Goal: Browse casually

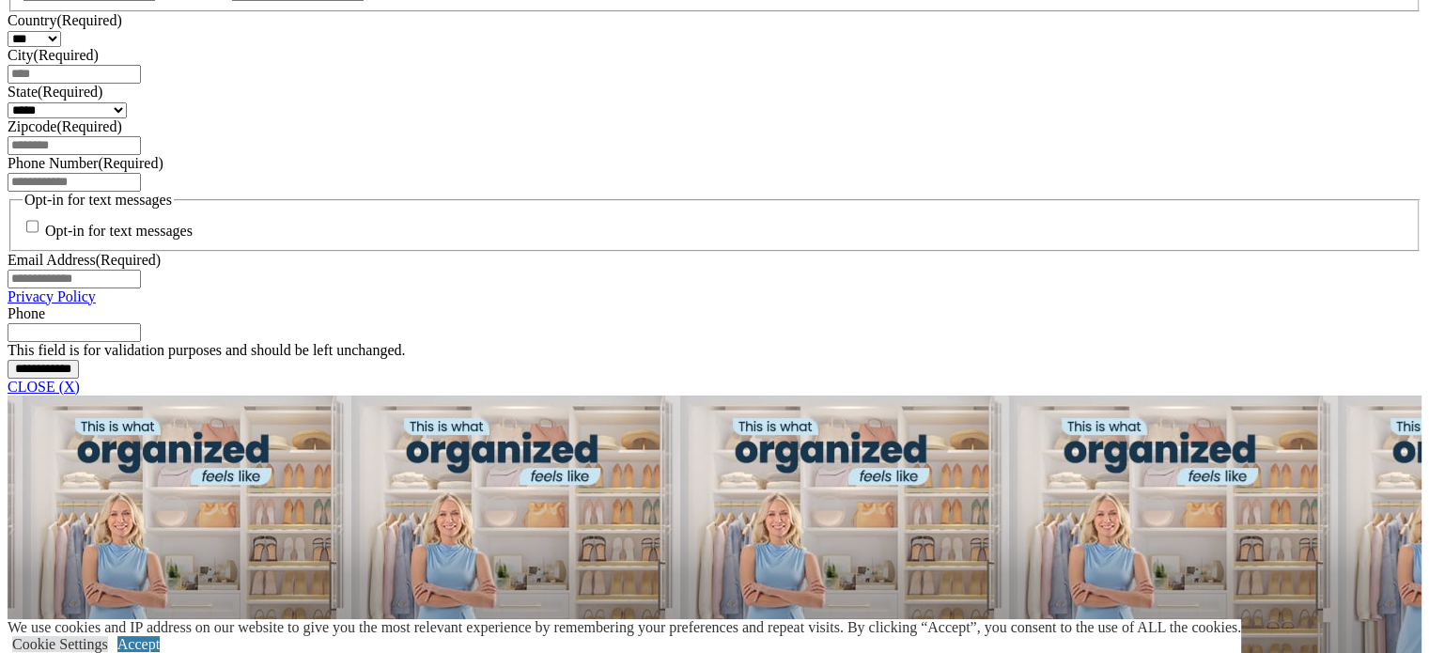
scroll to position [1597, 0]
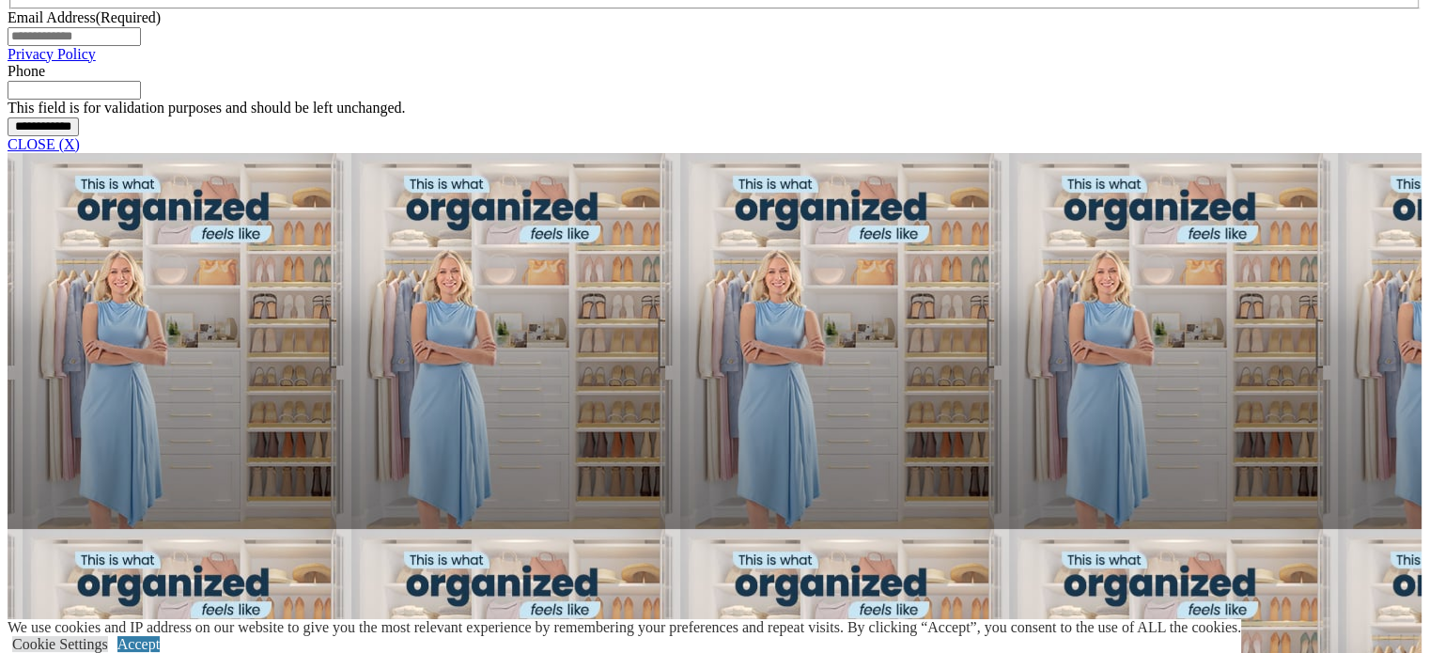
click at [80, 152] on link "CLOSE (X)" at bounding box center [44, 144] width 72 height 16
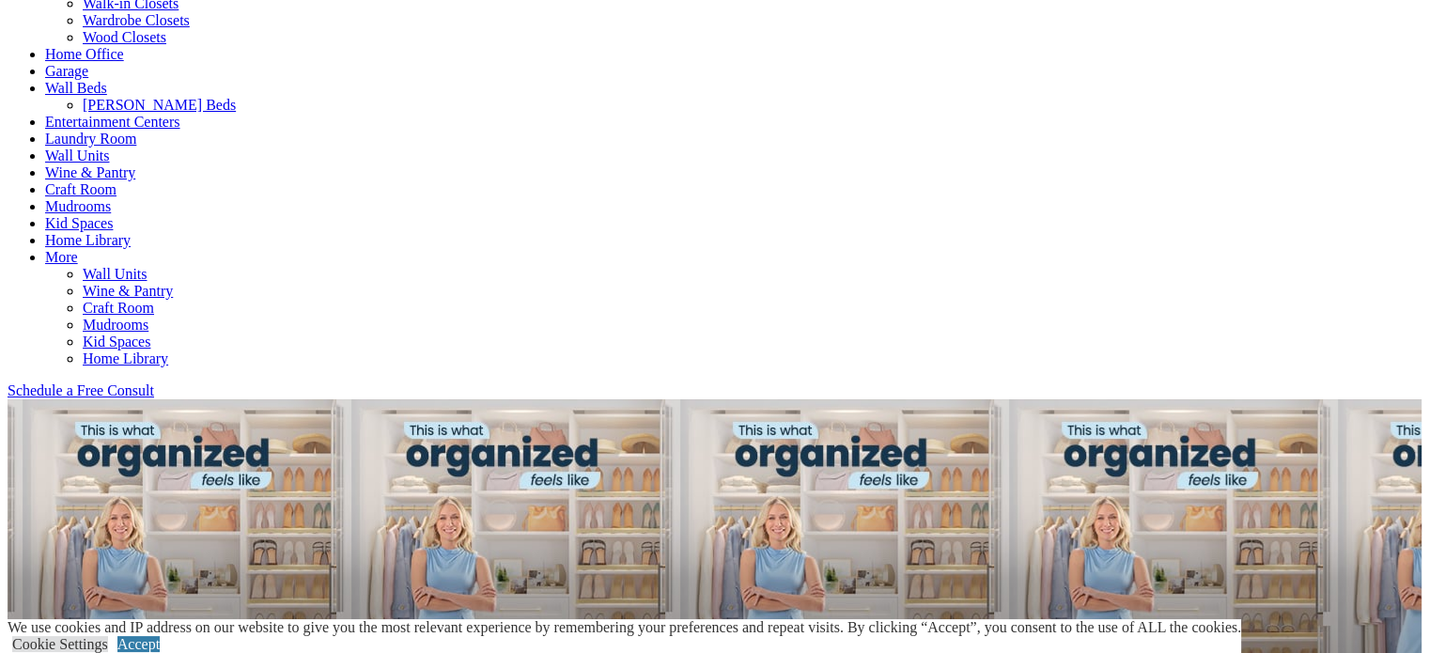
scroll to position [658, 0]
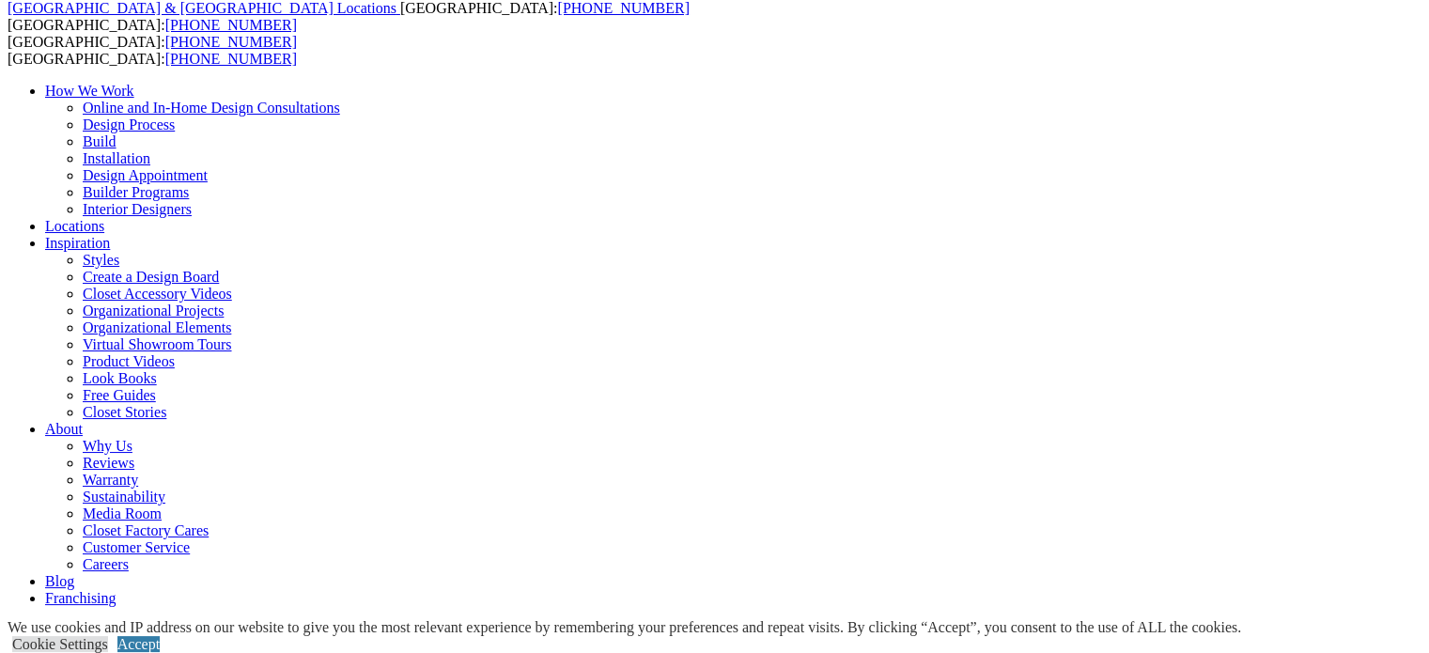
scroll to position [94, 0]
